Goal: Check status: Check status

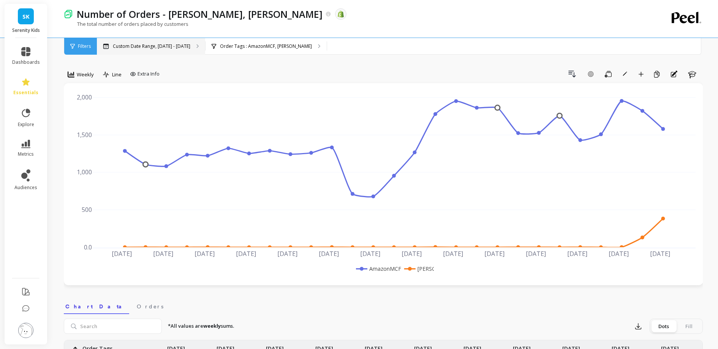
click at [146, 47] on p "Custom Date Range, [DATE] - [DATE]" at bounding box center [152, 46] width 78 height 6
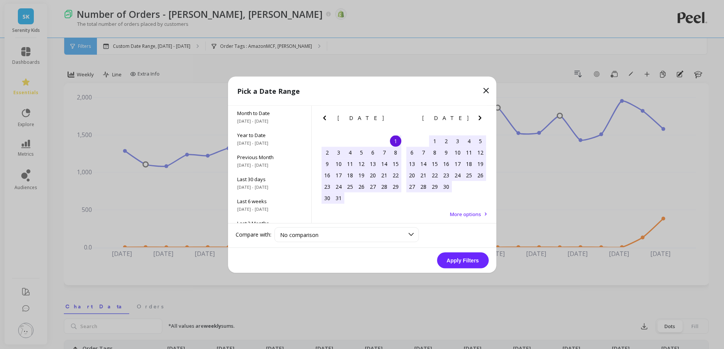
click at [483, 119] on icon "Next Month" at bounding box center [480, 117] width 9 height 9
click at [481, 118] on icon "Next Month" at bounding box center [480, 117] width 9 height 9
click at [425, 187] on div "25" at bounding box center [423, 186] width 11 height 11
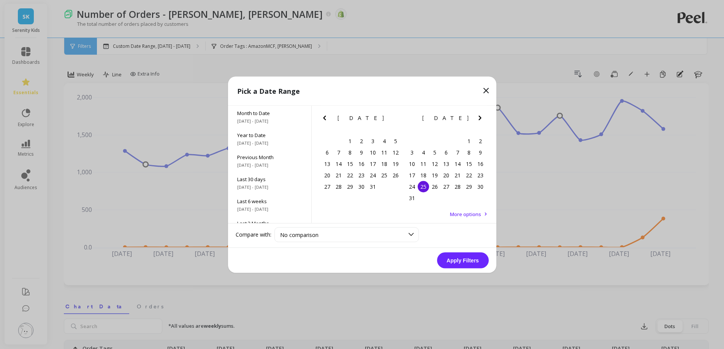
click at [427, 202] on div "31 1 2 3 4 5 6" at bounding box center [446, 197] width 80 height 11
click at [482, 116] on icon "Next Month" at bounding box center [480, 117] width 9 height 9
click at [425, 138] on div "1" at bounding box center [423, 140] width 11 height 11
click at [351, 188] on div "26" at bounding box center [349, 186] width 11 height 11
click at [422, 140] on div "1" at bounding box center [423, 140] width 11 height 11
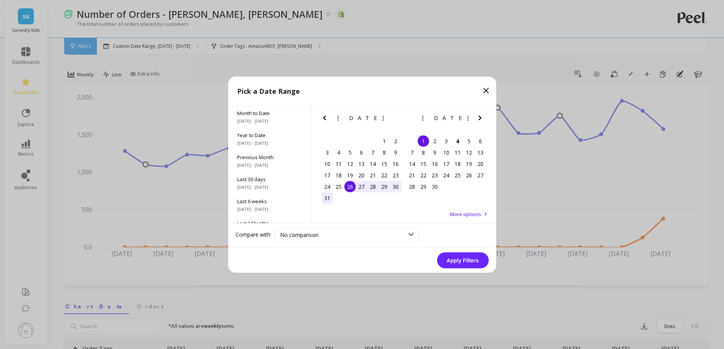
click at [463, 257] on button "Apply Filters" at bounding box center [463, 260] width 52 height 16
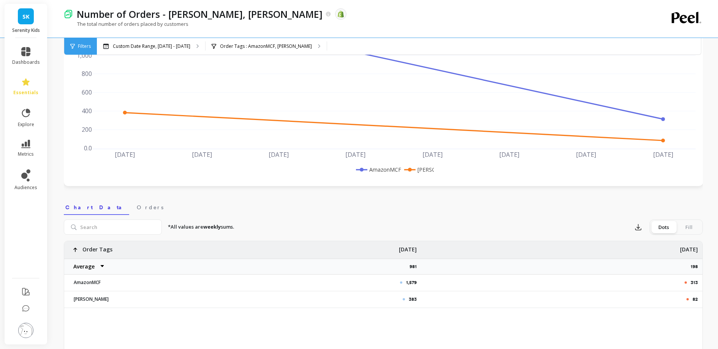
scroll to position [258, 0]
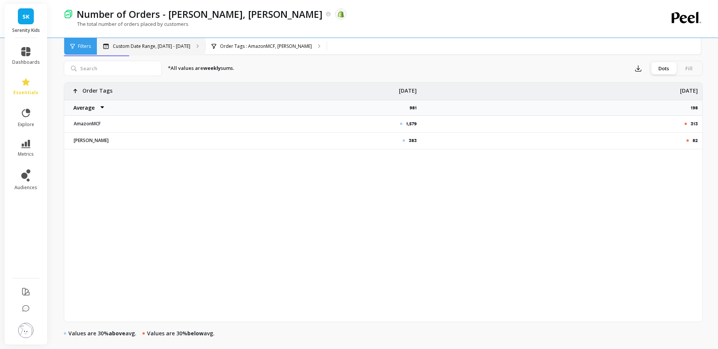
click at [173, 45] on p "Custom Date Range, [DATE] - [DATE]" at bounding box center [152, 46] width 78 height 6
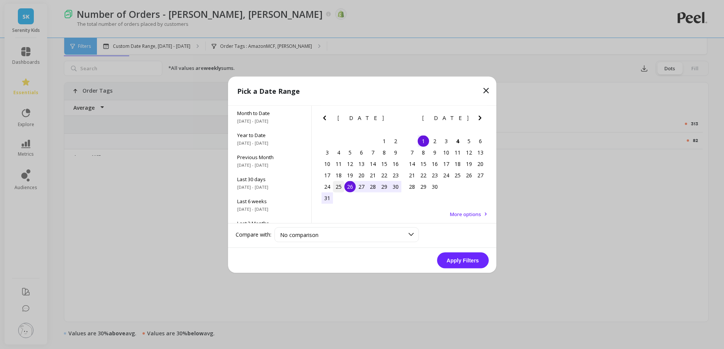
click at [339, 186] on div "25" at bounding box center [338, 186] width 11 height 11
click at [421, 140] on div "1" at bounding box center [423, 140] width 11 height 11
click at [469, 267] on button "Apply Filters" at bounding box center [463, 260] width 52 height 16
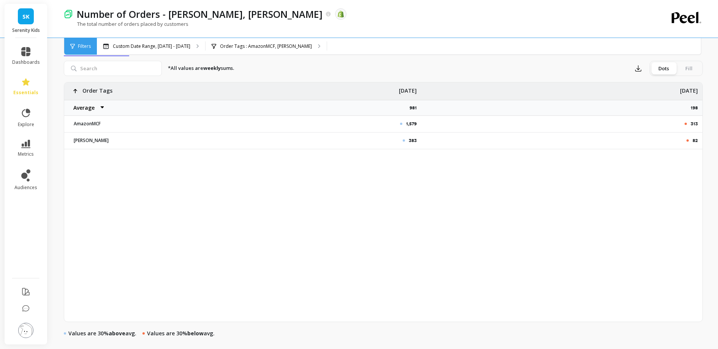
click at [614, 168] on div "1,579 313 383 82 Order Tags Average Sum Max Min [DATE] 981 [DATE] 198 AmazonMCF…" at bounding box center [383, 201] width 639 height 239
